Goal: Task Accomplishment & Management: Complete application form

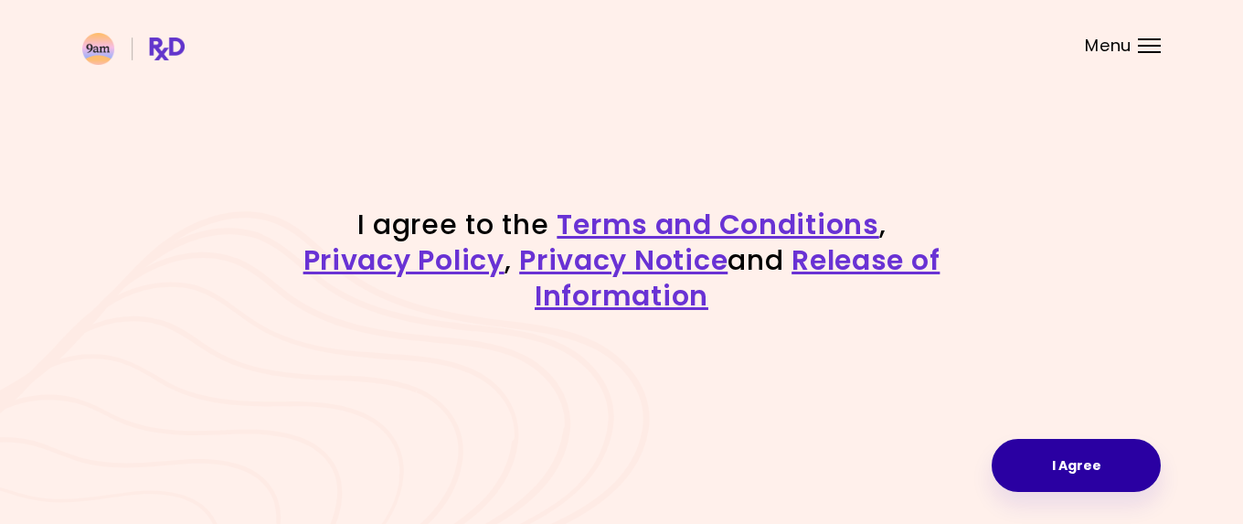
click at [1096, 489] on button "I Agree" at bounding box center [1076, 465] width 169 height 53
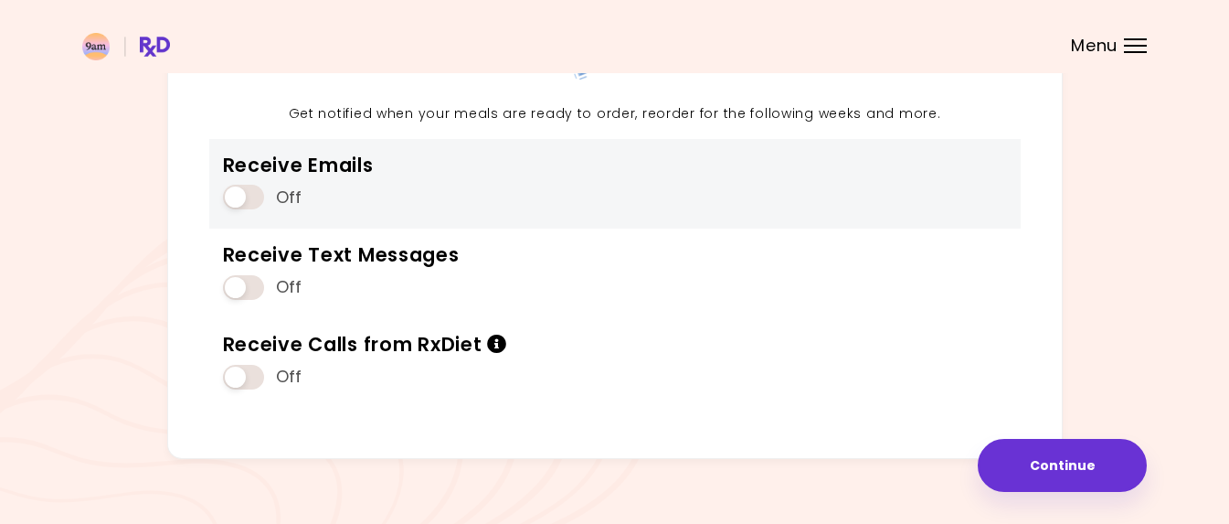
scroll to position [241, 0]
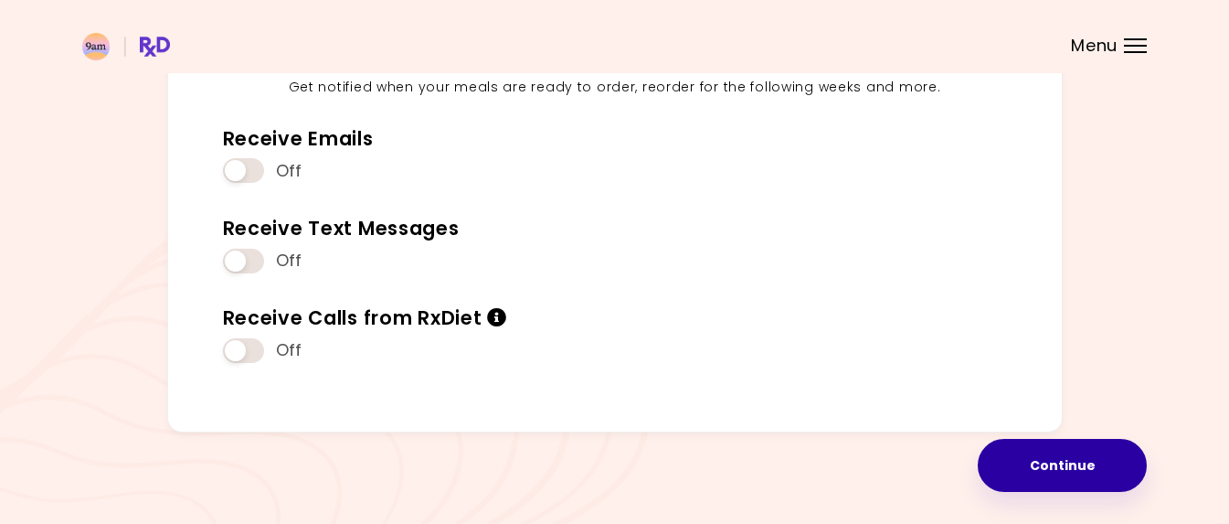
click at [1024, 454] on button "Continue" at bounding box center [1062, 465] width 169 height 53
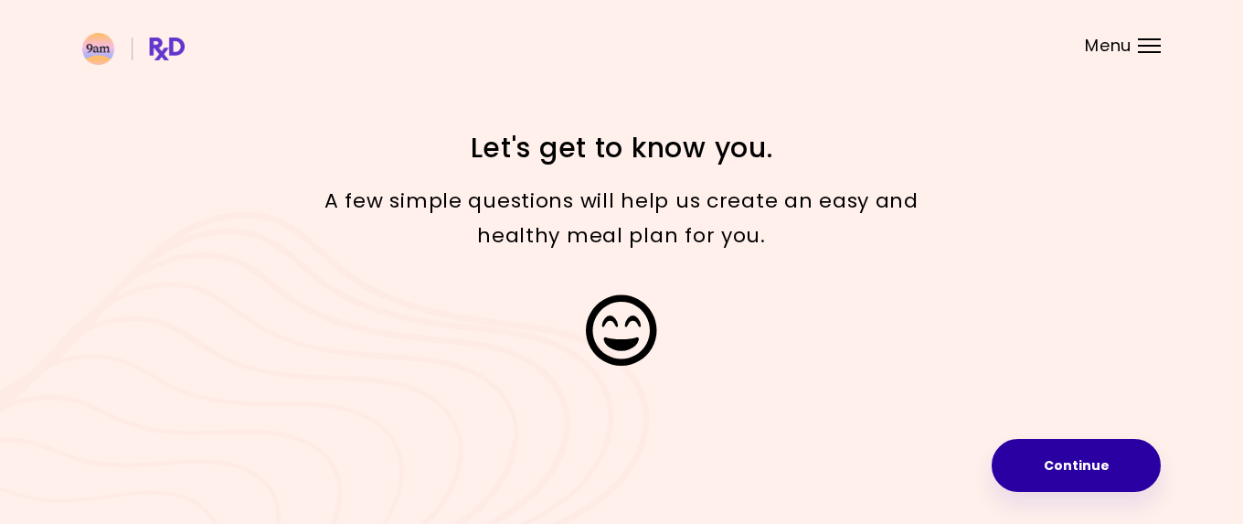
click at [1107, 463] on button "Continue" at bounding box center [1076, 465] width 169 height 53
